Goal: Task Accomplishment & Management: Manage account settings

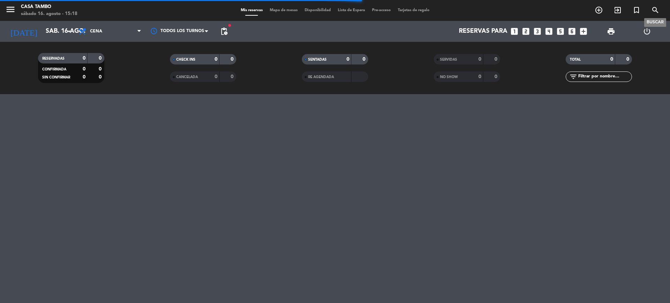
click at [656, 8] on icon "search" at bounding box center [655, 10] width 8 height 8
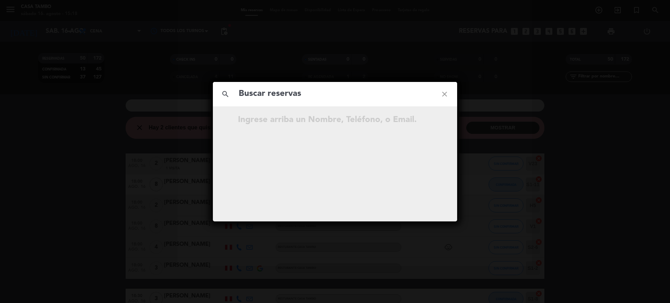
click at [378, 100] on input "text" at bounding box center [335, 94] width 194 height 14
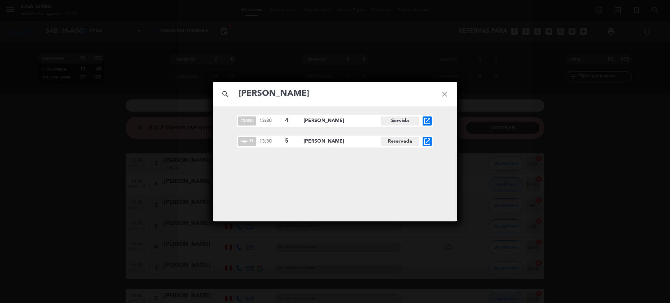
type input "[PERSON_NAME]"
click at [428, 142] on icon "open_in_new" at bounding box center [427, 141] width 8 height 8
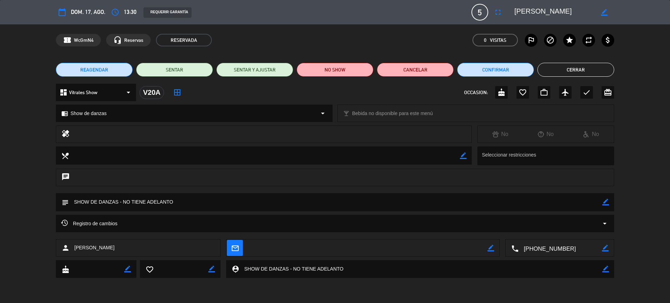
click at [604, 202] on icon "border_color" at bounding box center [605, 202] width 7 height 7
click at [362, 203] on textarea at bounding box center [335, 202] width 533 height 18
click at [289, 202] on textarea at bounding box center [335, 202] width 533 height 18
click at [328, 203] on textarea at bounding box center [335, 202] width 533 height 18
click at [314, 203] on textarea at bounding box center [335, 202] width 533 height 18
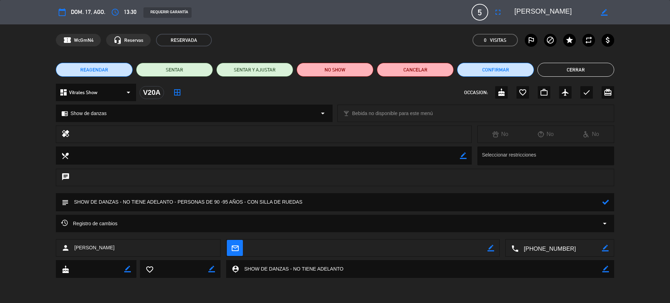
type textarea "SHOW DE DANZAS - NO TIENE ADELANTO - PERSONAS DE 90 -95 AÑOS - CON SILLA DE RUE…"
click at [604, 205] on icon at bounding box center [605, 202] width 7 height 7
click at [566, 70] on button "Cerrar" at bounding box center [575, 70] width 77 height 14
